Goal: Transaction & Acquisition: Purchase product/service

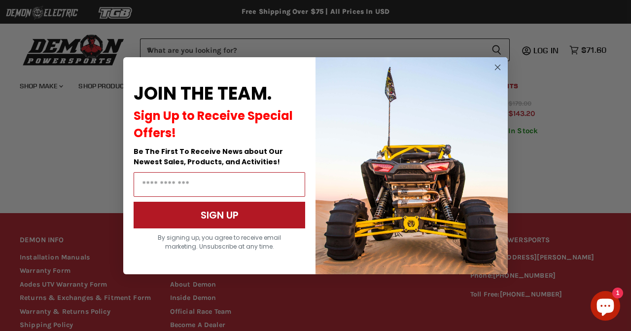
scroll to position [676, 0]
